Goal: Book appointment/travel/reservation

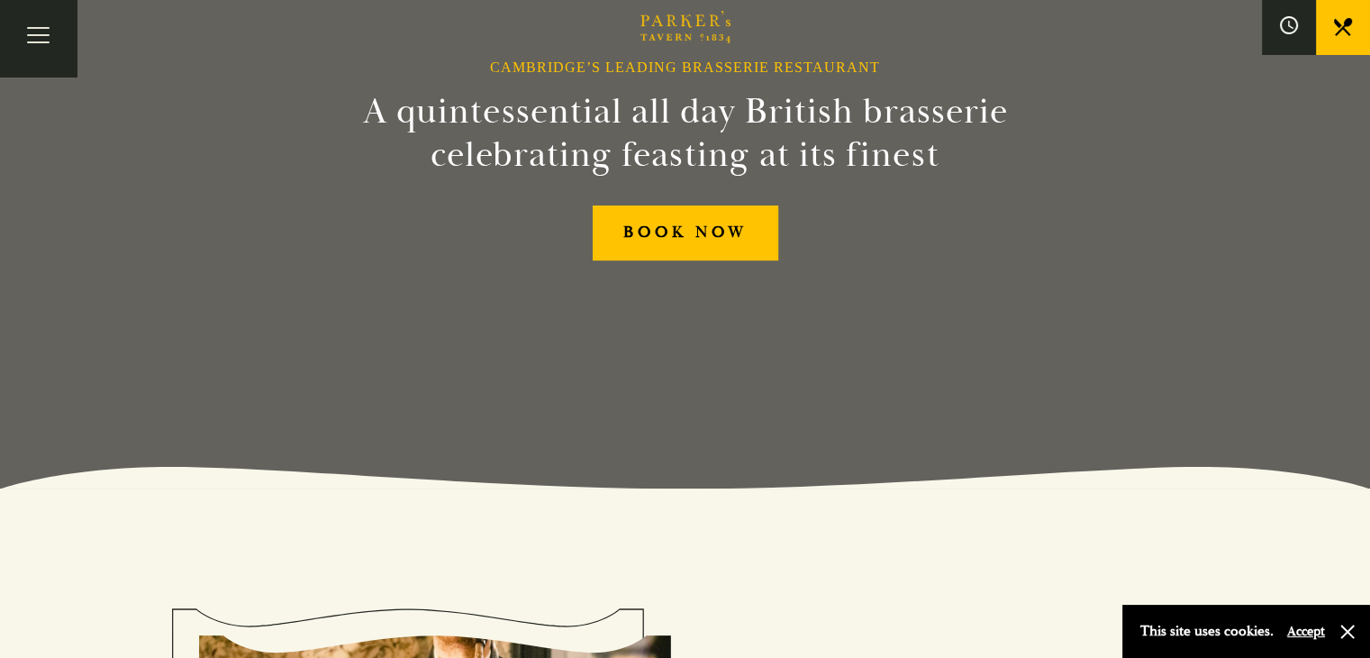
scroll to position [169, 0]
click at [700, 228] on link "BOOK NOW" at bounding box center [686, 232] width 186 height 55
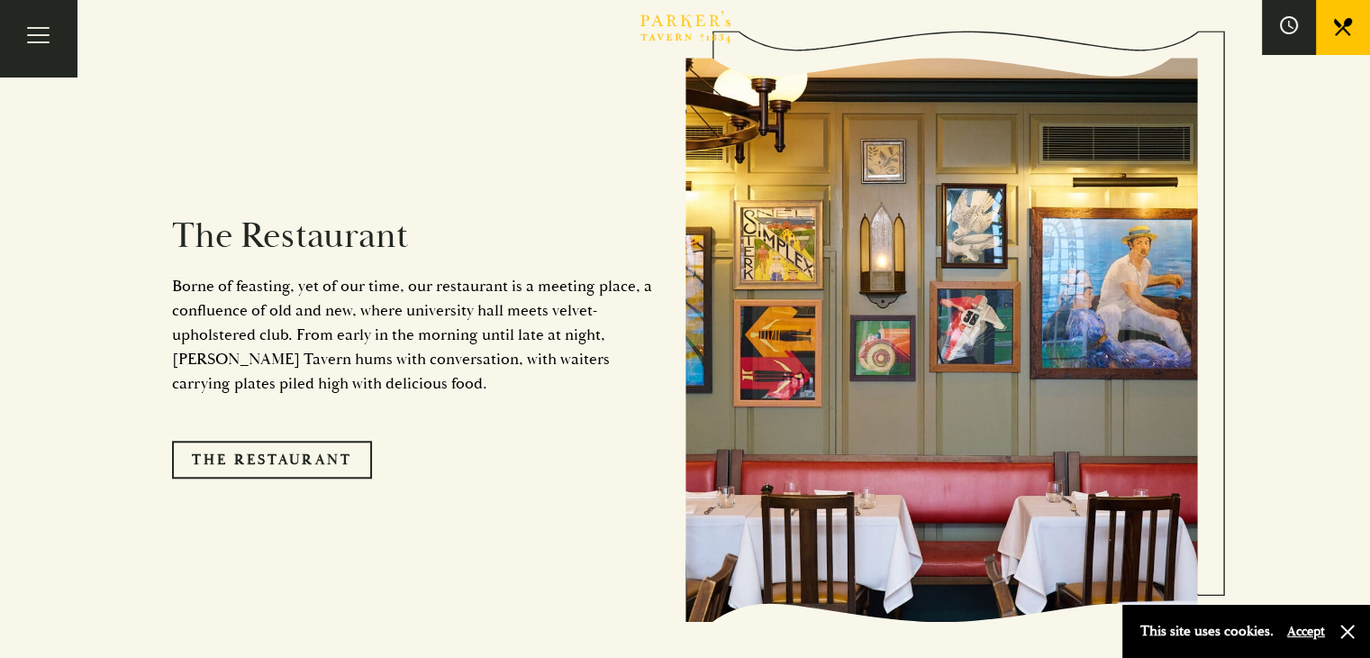
scroll to position [1327, 0]
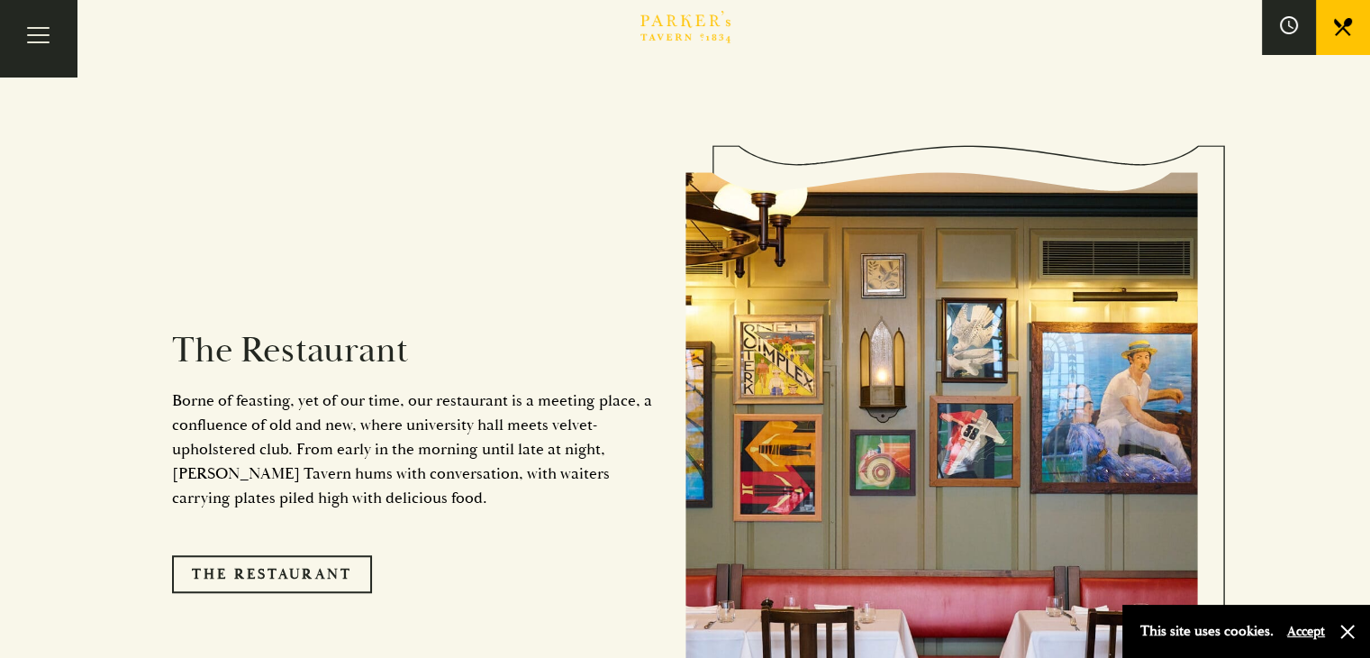
click at [0, 0] on link "Restaurant" at bounding box center [0, 0] width 0 height 0
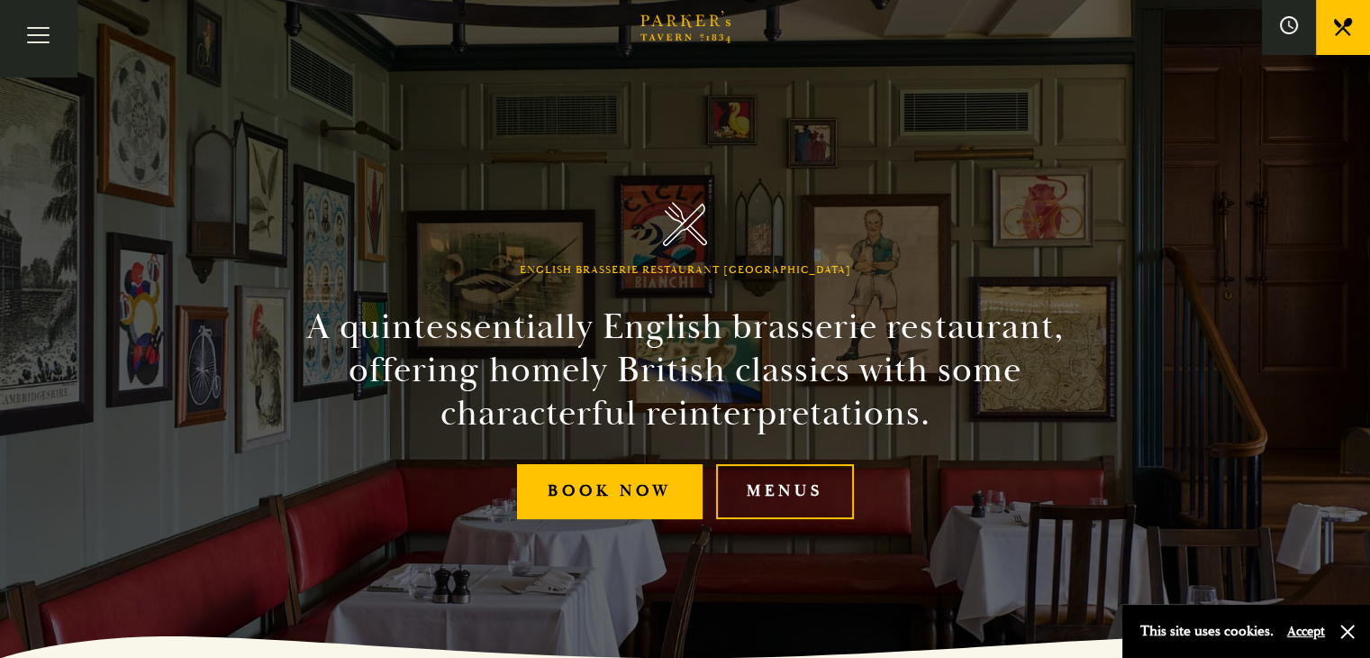
click at [77, 64] on button "Toggle navigation" at bounding box center [38, 38] width 77 height 77
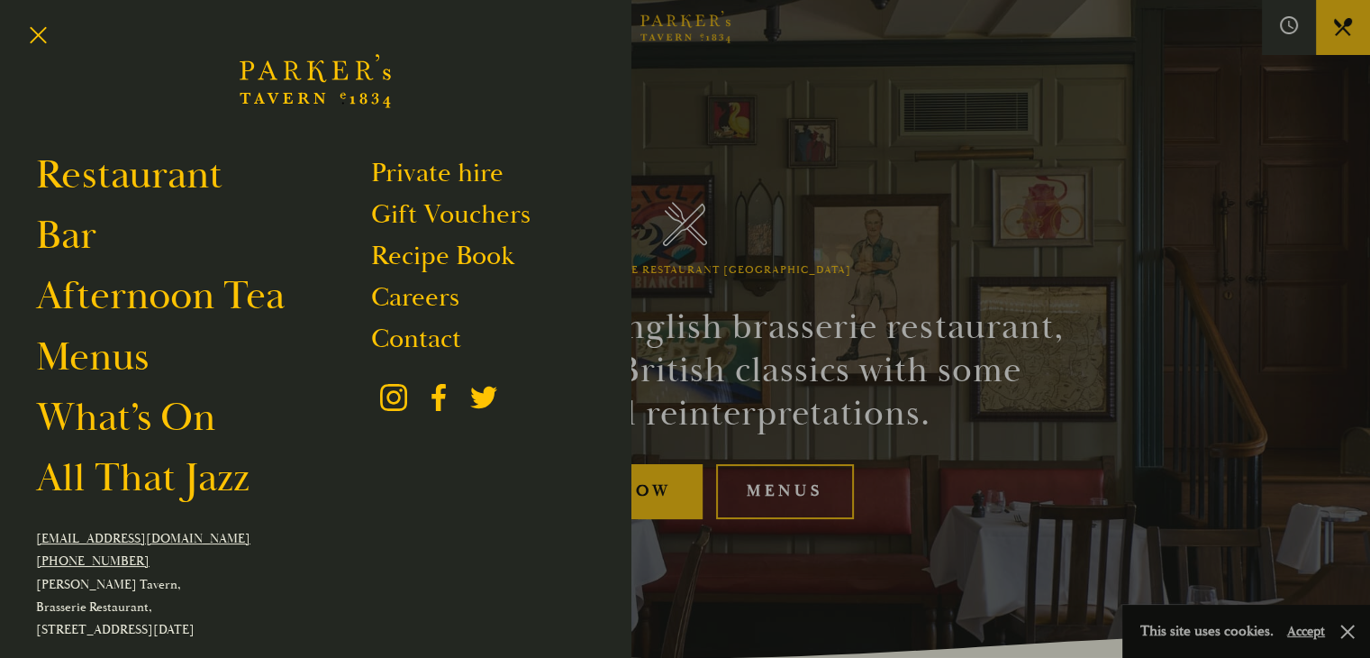
click at [371, 159] on link "Private hire" at bounding box center [437, 173] width 132 height 34
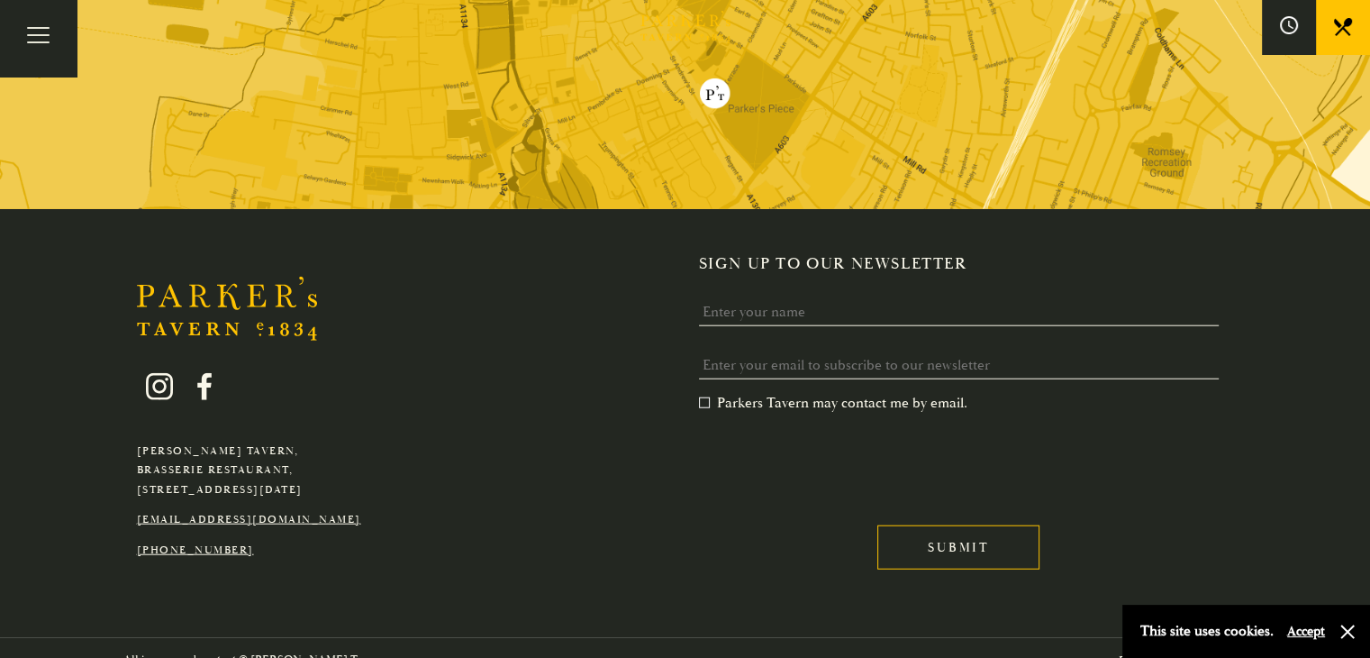
scroll to position [4377, 0]
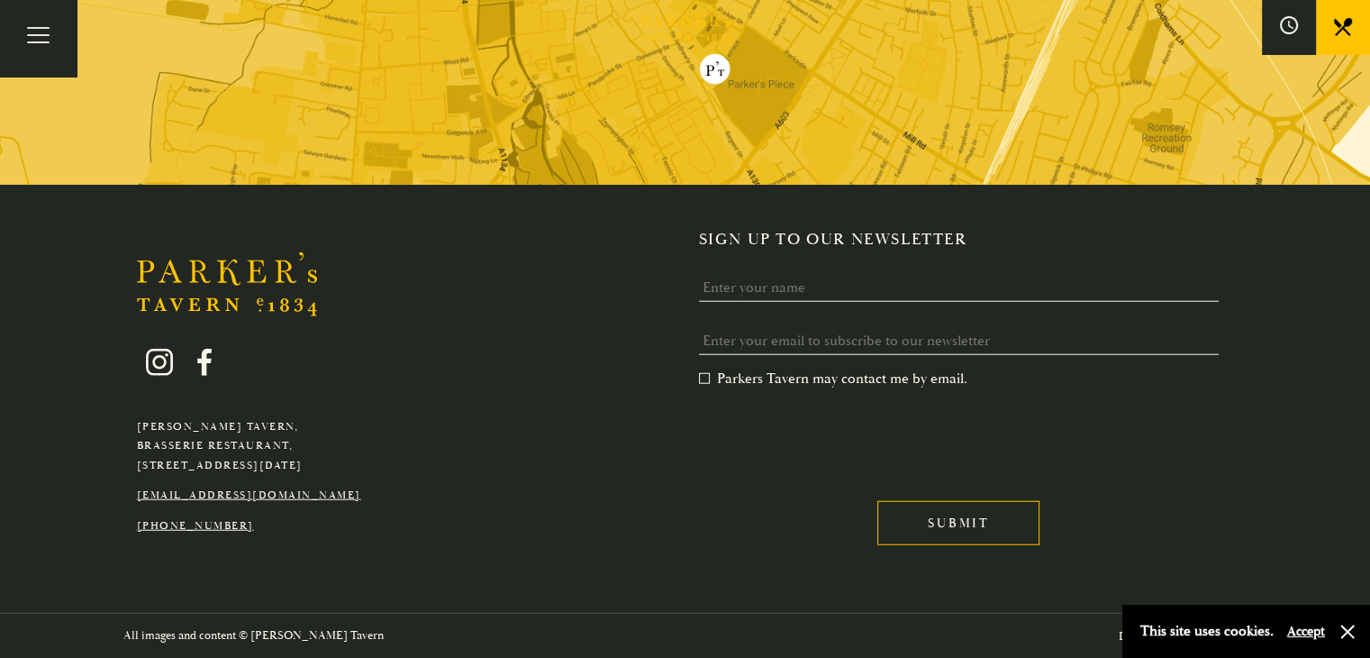
click at [504, 304] on div "Parker's Tavern, Brasserie Restaurant, Regent Street, Cambridge, CB2 1AD hello@…" at bounding box center [685, 400] width 1261 height 340
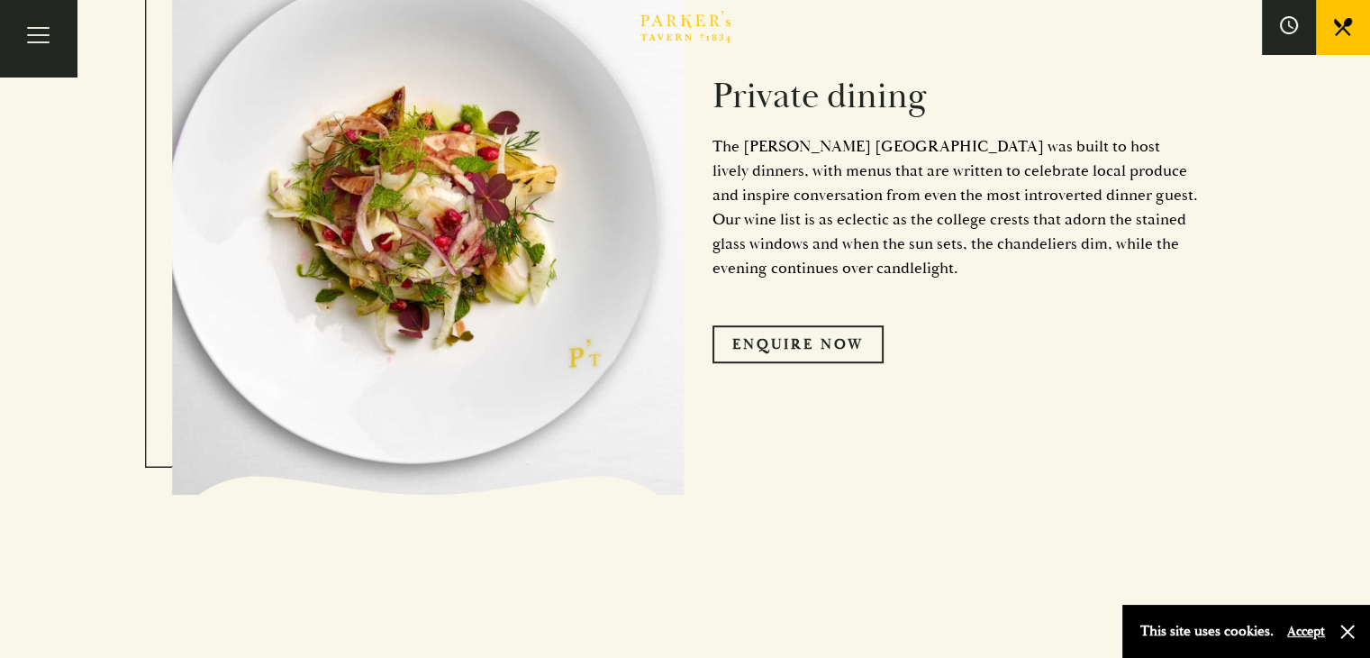
scroll to position [980, 0]
